Goal: Task Accomplishment & Management: Manage account settings

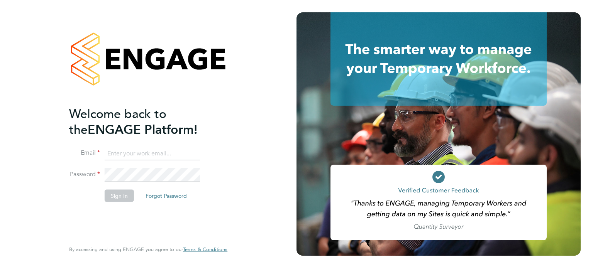
type input "craig.johnson@vistry.co.uk"
click at [120, 198] on button "Sign In" at bounding box center [119, 196] width 29 height 12
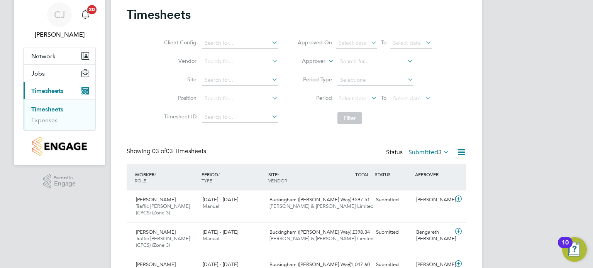
scroll to position [67, 0]
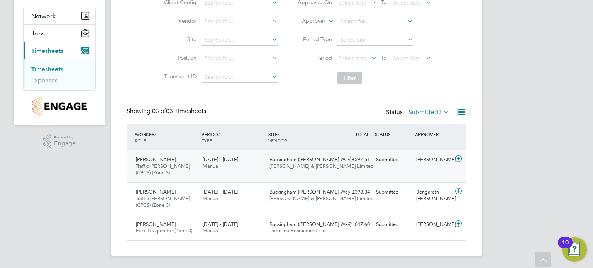
click at [459, 159] on icon at bounding box center [459, 159] width 10 height 6
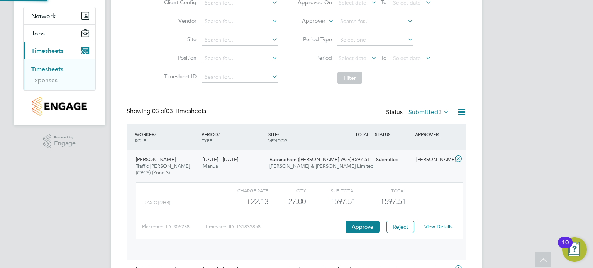
scroll to position [13, 75]
click at [458, 159] on icon at bounding box center [459, 159] width 10 height 6
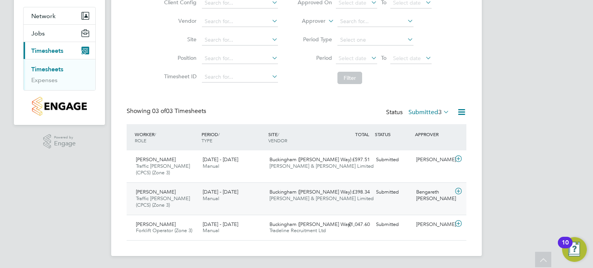
click at [461, 193] on icon at bounding box center [459, 191] width 10 height 6
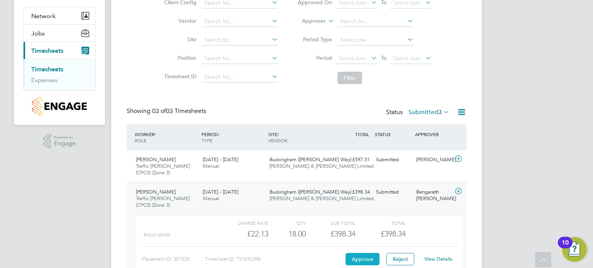
click at [366, 261] on button "Approve" at bounding box center [363, 259] width 34 height 12
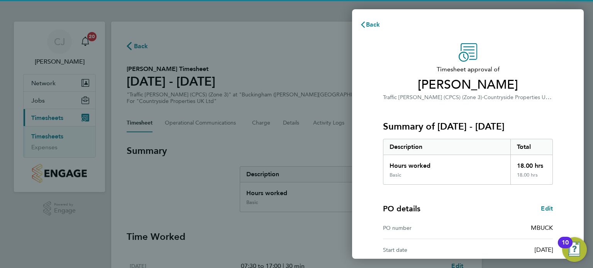
scroll to position [101, 0]
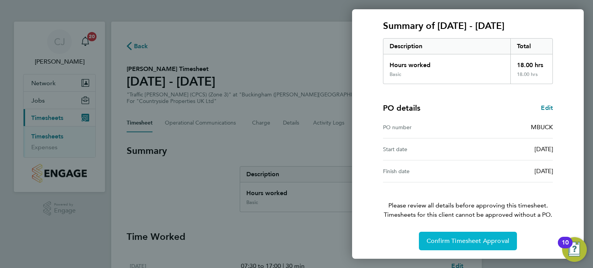
click at [478, 239] on span "Confirm Timesheet Approval" at bounding box center [468, 241] width 83 height 8
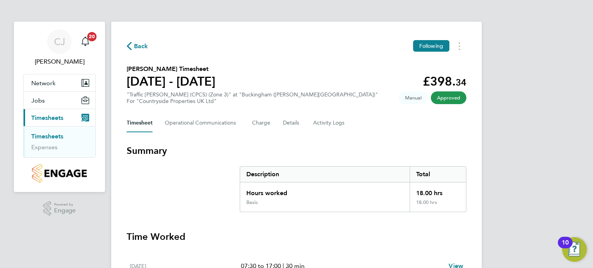
click at [54, 137] on link "Timesheets" at bounding box center [47, 136] width 32 height 7
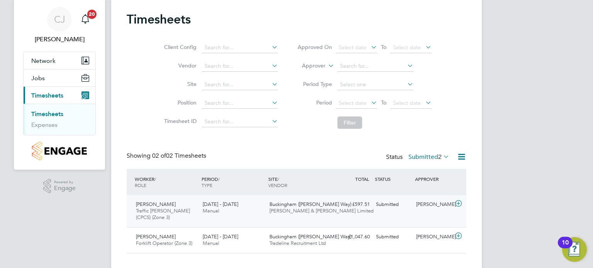
scroll to position [35, 0]
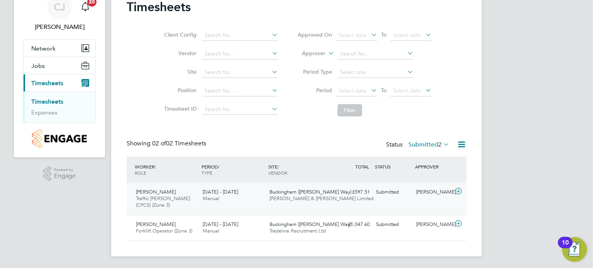
click at [456, 191] on icon at bounding box center [459, 191] width 10 height 6
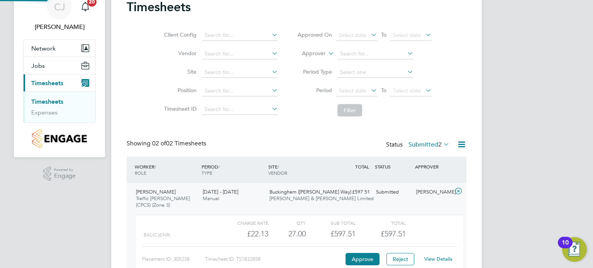
scroll to position [13, 75]
click at [363, 259] on button "Approve" at bounding box center [363, 259] width 34 height 12
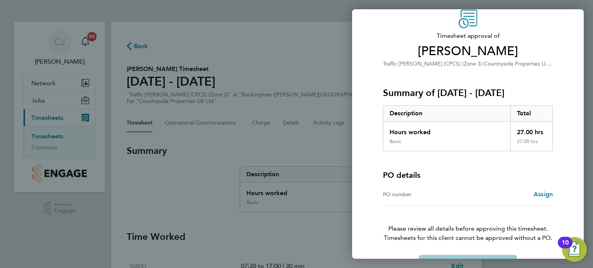
scroll to position [57, 0]
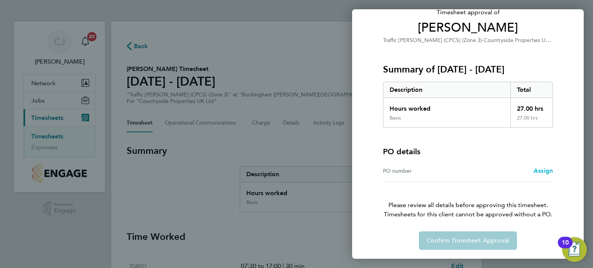
click at [542, 171] on span "Assign" at bounding box center [543, 170] width 19 height 7
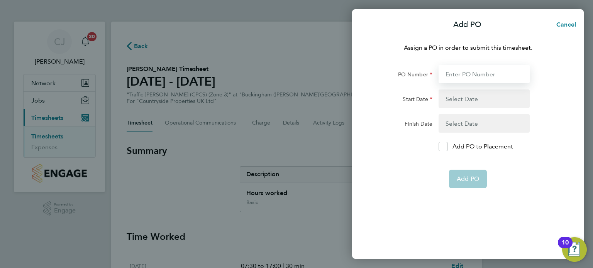
click at [461, 71] on input "PO Number" at bounding box center [484, 74] width 91 height 19
type input "MBUCI"
type input "04 Aug 25"
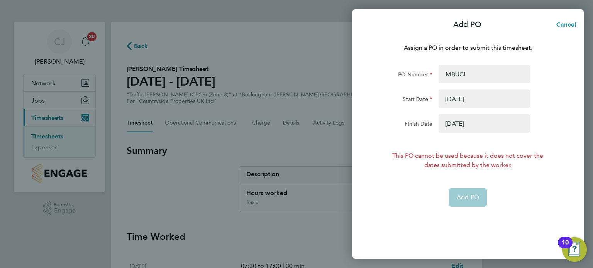
click at [475, 101] on button "button" at bounding box center [484, 99] width 91 height 19
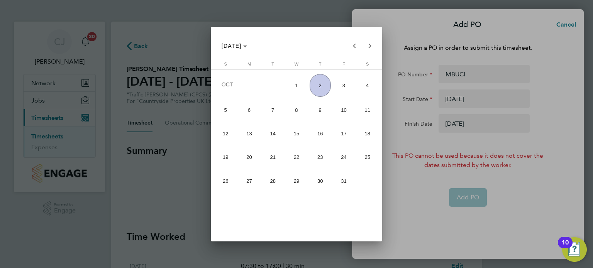
click at [531, 148] on div at bounding box center [296, 134] width 593 height 268
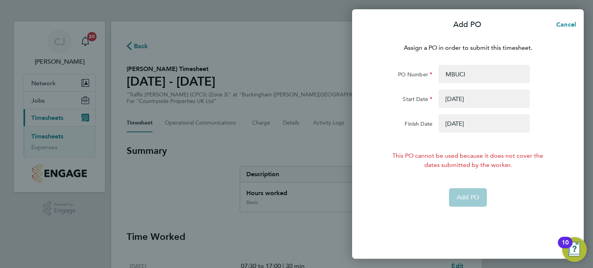
click at [463, 126] on button "button" at bounding box center [484, 123] width 91 height 19
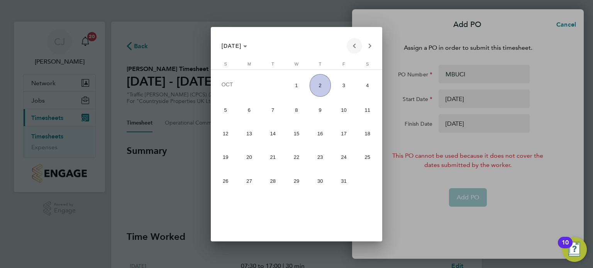
click at [352, 50] on span "Previous month" at bounding box center [354, 45] width 15 height 15
click at [320, 177] on span "28" at bounding box center [320, 180] width 21 height 21
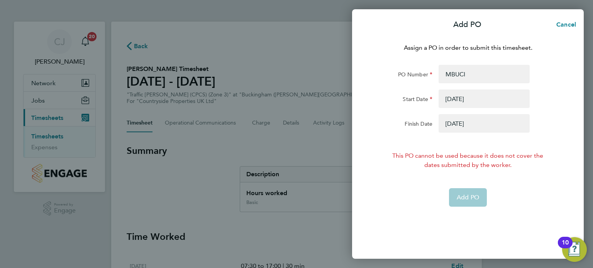
click at [469, 127] on button "button" at bounding box center [484, 123] width 91 height 19
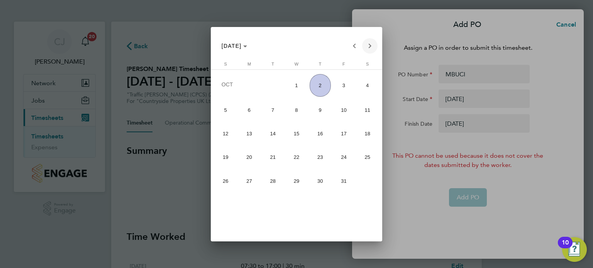
click at [367, 50] on span "Next month" at bounding box center [369, 45] width 15 height 15
click at [365, 51] on span "Next month" at bounding box center [369, 45] width 15 height 15
click at [350, 49] on span "Previous month" at bounding box center [354, 45] width 15 height 15
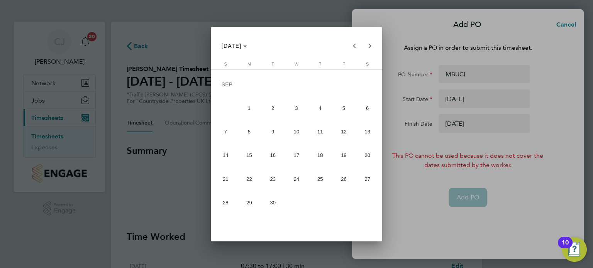
click at [220, 200] on span "28" at bounding box center [225, 202] width 21 height 21
type input "28 Sep 25"
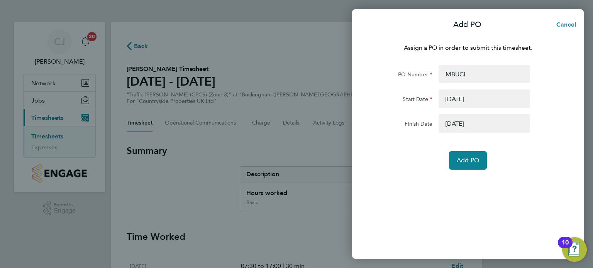
click at [445, 100] on button "button" at bounding box center [484, 99] width 91 height 19
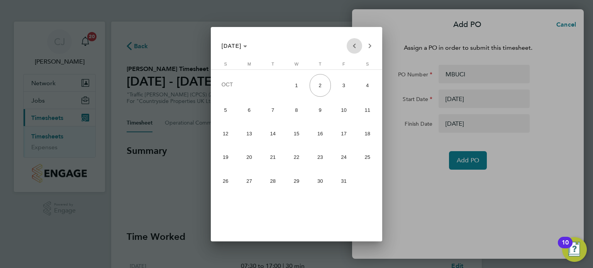
click at [351, 44] on span "Previous month" at bounding box center [354, 45] width 15 height 15
click at [370, 47] on span "Next month" at bounding box center [369, 45] width 15 height 15
click at [252, 178] on span "22" at bounding box center [249, 178] width 21 height 21
type input "22 Sep 25"
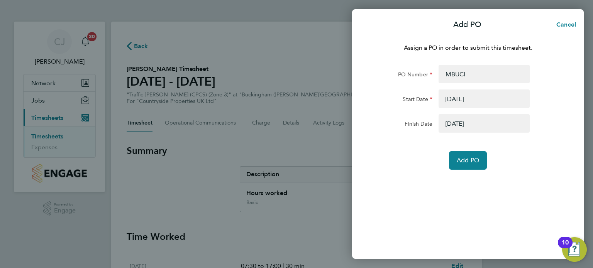
click at [428, 185] on div "Assign a PO in order to submit this timesheet. PO Number MBUCI Start Date 22 Se…" at bounding box center [468, 146] width 232 height 225
click at [478, 162] on span "Add PO" at bounding box center [468, 161] width 22 height 8
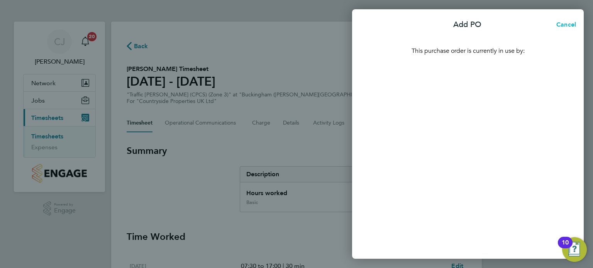
click at [561, 26] on span "Cancel" at bounding box center [565, 24] width 22 height 7
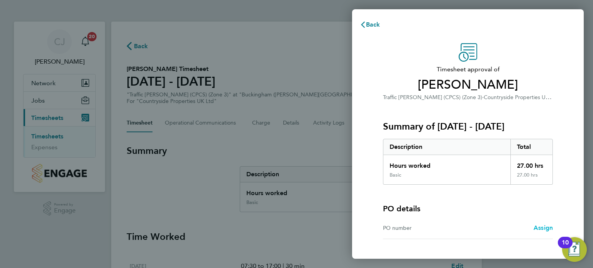
click at [542, 229] on span "Assign" at bounding box center [543, 227] width 19 height 7
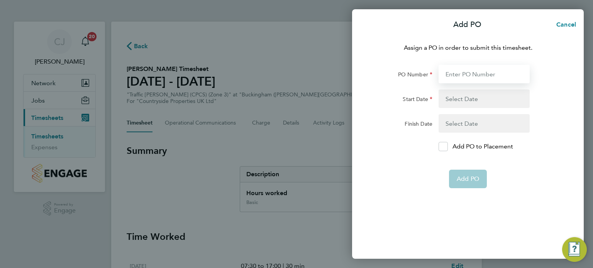
click at [474, 75] on input "PO Number" at bounding box center [484, 74] width 91 height 19
type input "MBUCI"
type input "04 Aug 25"
type input "10 Aug 25"
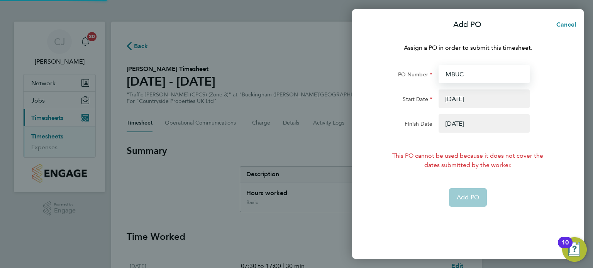
type input "MBUCK"
type input "22 Sep 25"
type input "28 Sep 25"
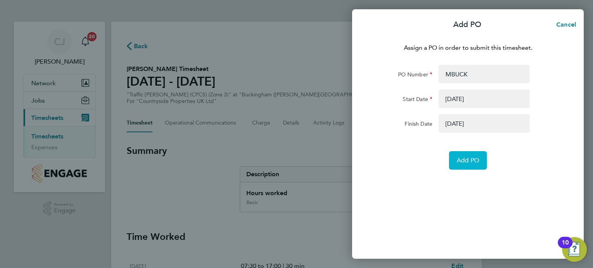
click at [464, 162] on span "Add PO" at bounding box center [468, 161] width 22 height 8
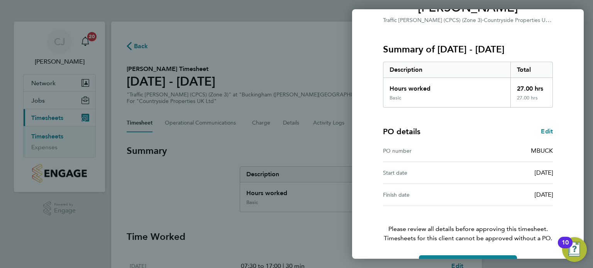
scroll to position [101, 0]
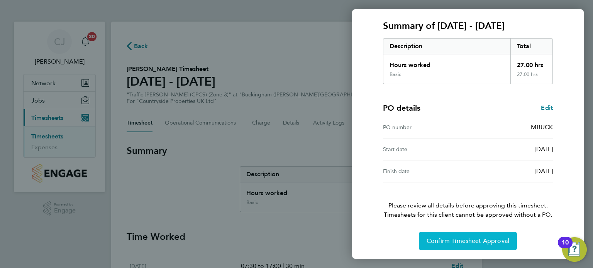
click at [466, 243] on span "Confirm Timesheet Approval" at bounding box center [468, 241] width 83 height 8
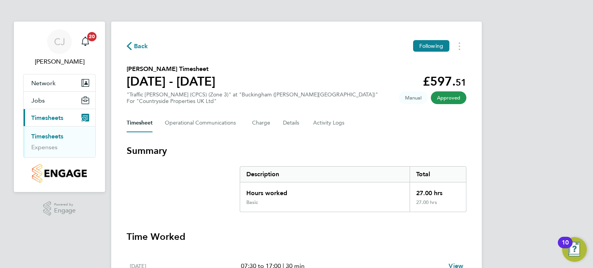
click at [56, 137] on link "Timesheets" at bounding box center [47, 136] width 32 height 7
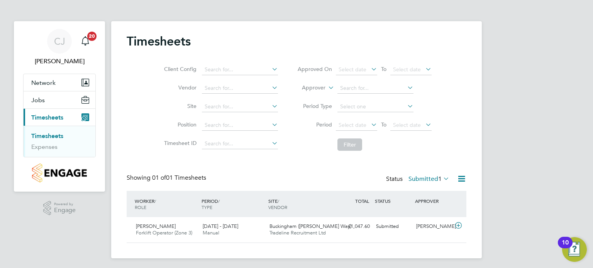
scroll to position [3, 0]
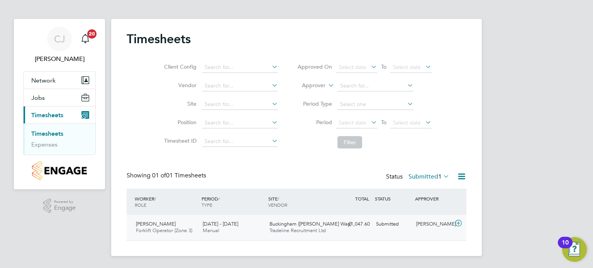
click at [457, 222] on icon at bounding box center [459, 223] width 10 height 6
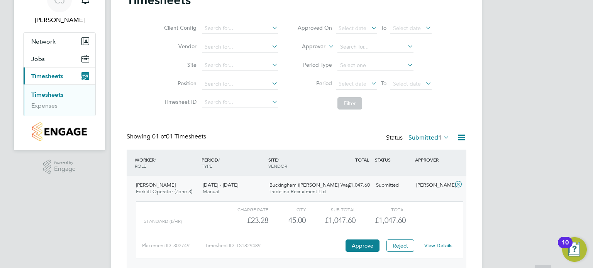
scroll to position [73, 0]
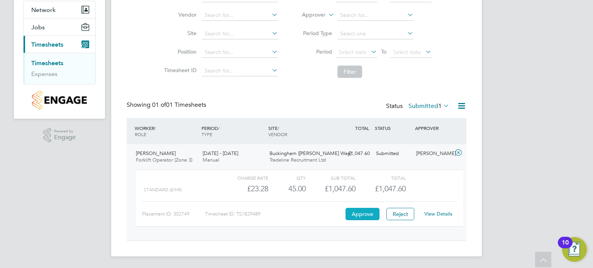
click at [362, 214] on button "Approve" at bounding box center [363, 214] width 34 height 12
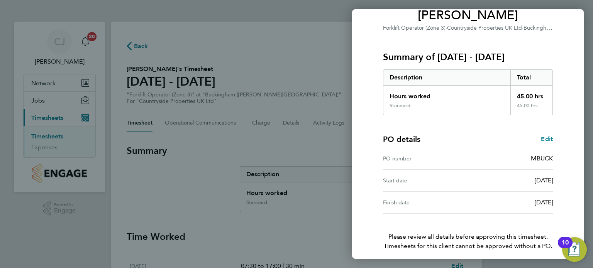
scroll to position [101, 0]
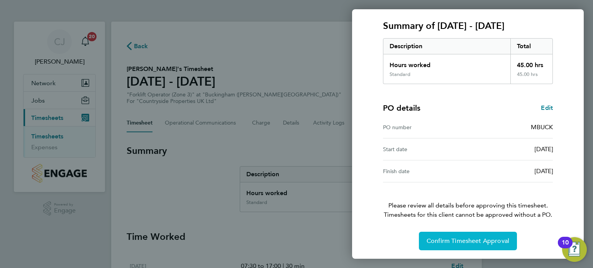
click at [478, 241] on span "Confirm Timesheet Approval" at bounding box center [468, 241] width 83 height 8
